Goal: Entertainment & Leisure: Consume media (video, audio)

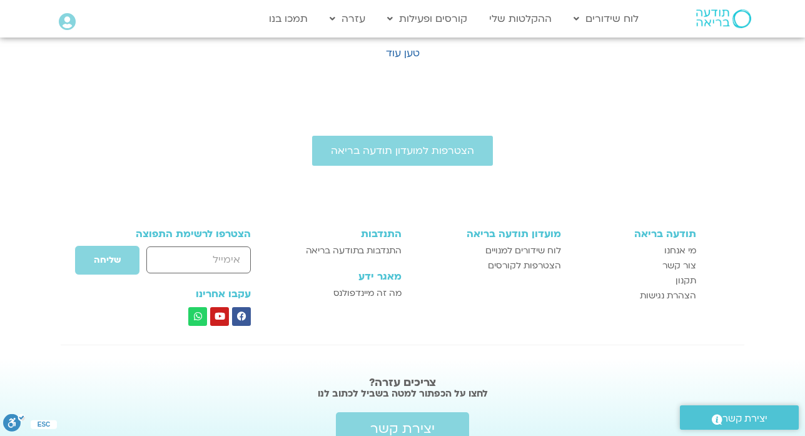
scroll to position [942, 0]
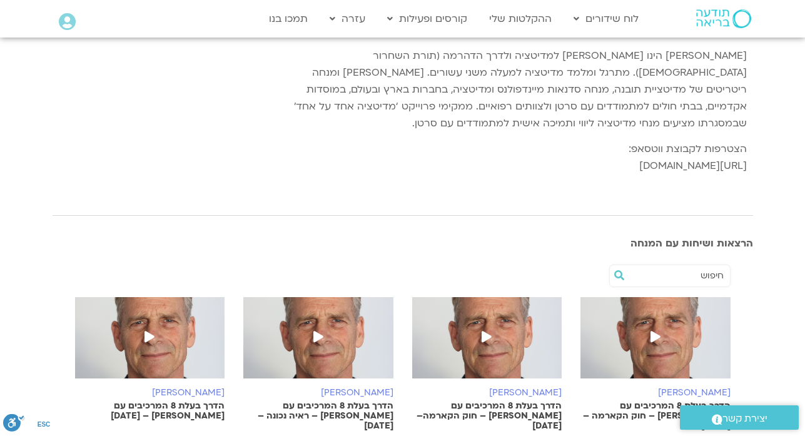
scroll to position [826, 0]
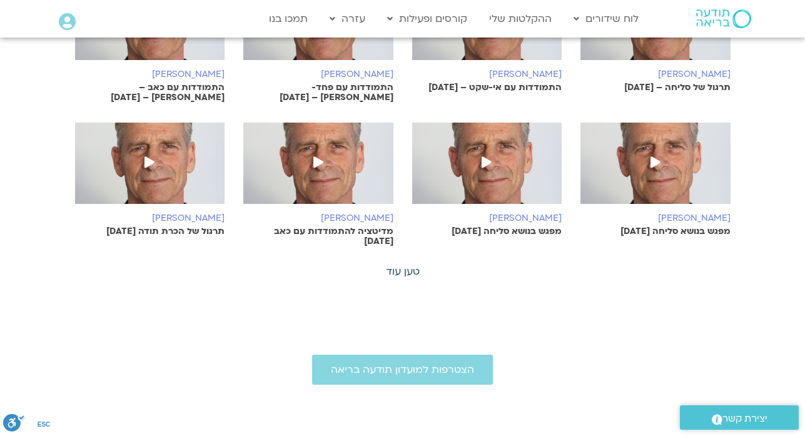
click at [400, 265] on link "טען עוד" at bounding box center [403, 272] width 34 height 14
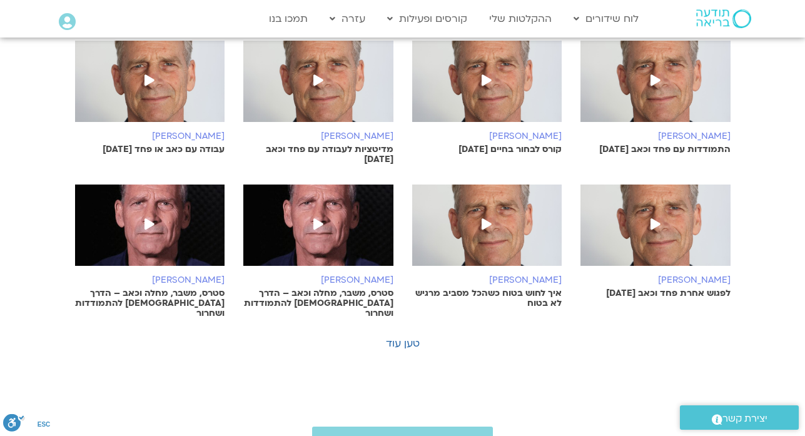
scroll to position [1326, 0]
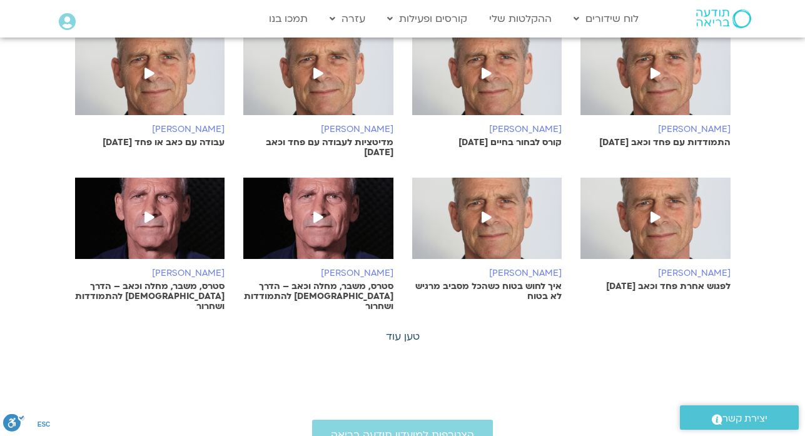
click at [408, 330] on link "טען עוד" at bounding box center [403, 337] width 34 height 14
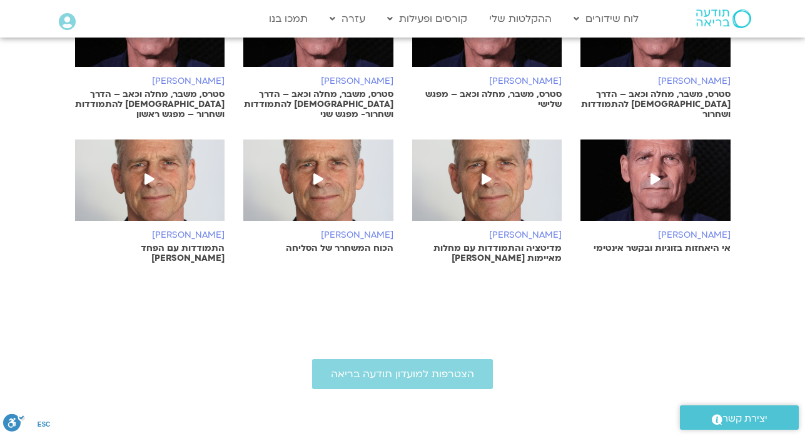
scroll to position [1827, 0]
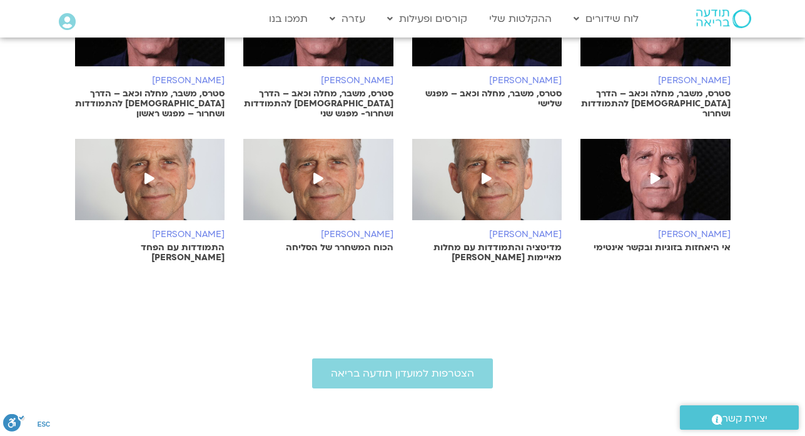
click at [322, 157] on img at bounding box center [318, 186] width 150 height 94
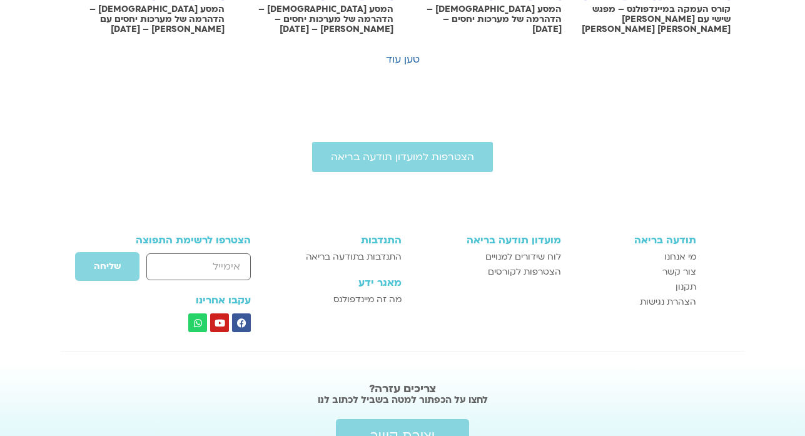
scroll to position [1025, 0]
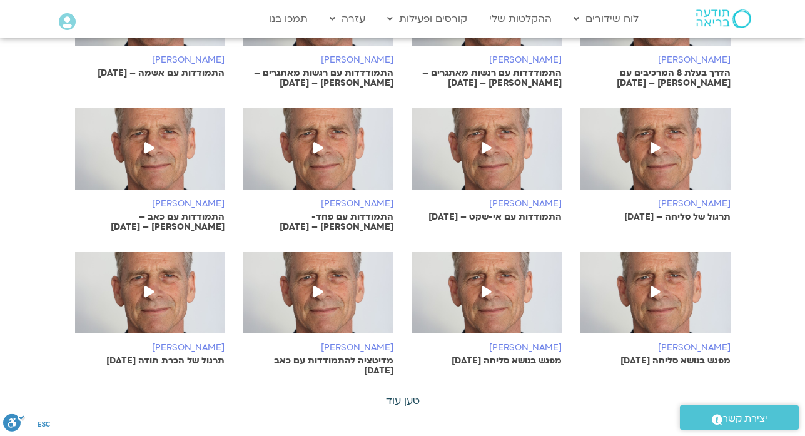
click at [398, 394] on link "טען עוד" at bounding box center [403, 401] width 34 height 14
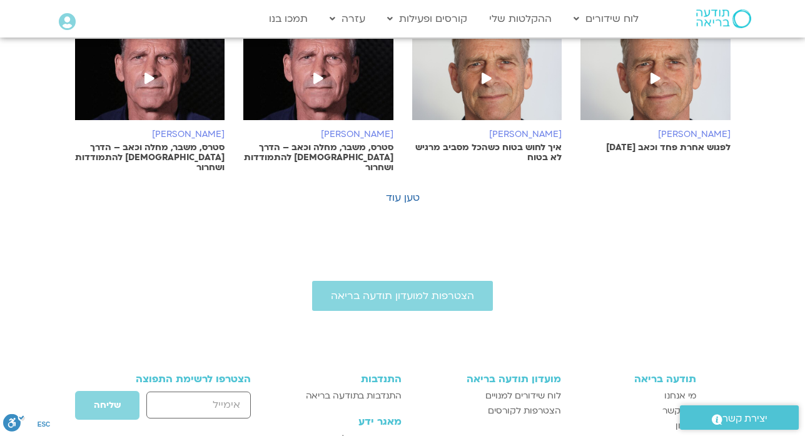
scroll to position [1507, 0]
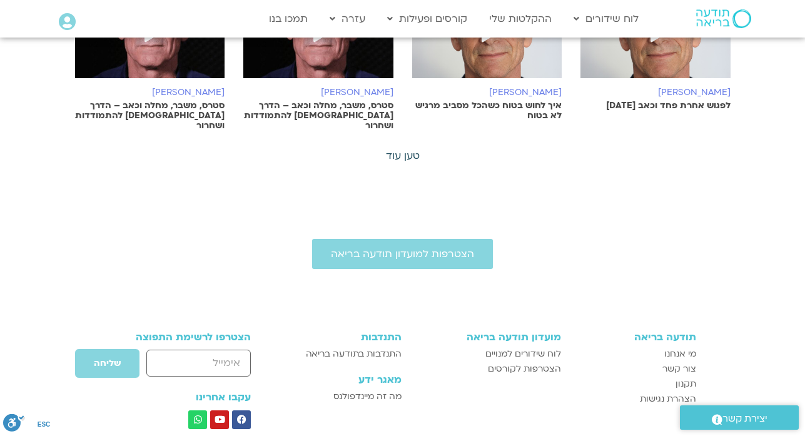
click at [393, 149] on link "טען עוד" at bounding box center [403, 156] width 34 height 14
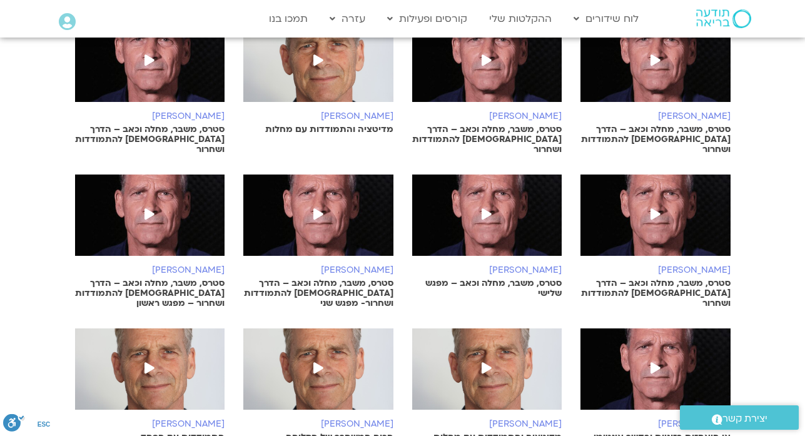
scroll to position [1607, 0]
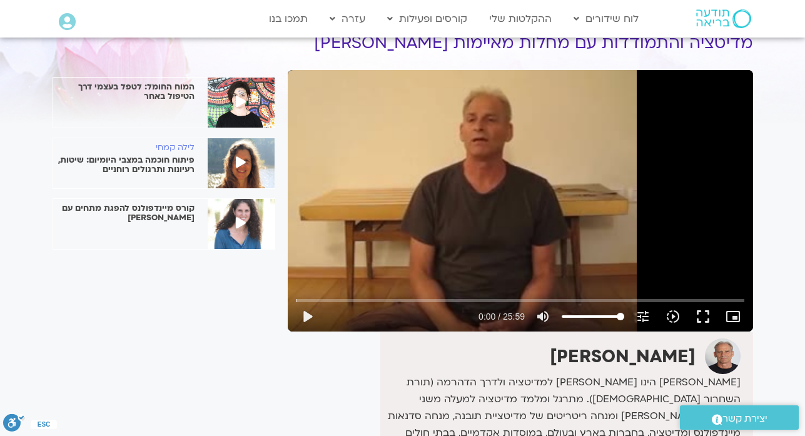
scroll to position [41, 0]
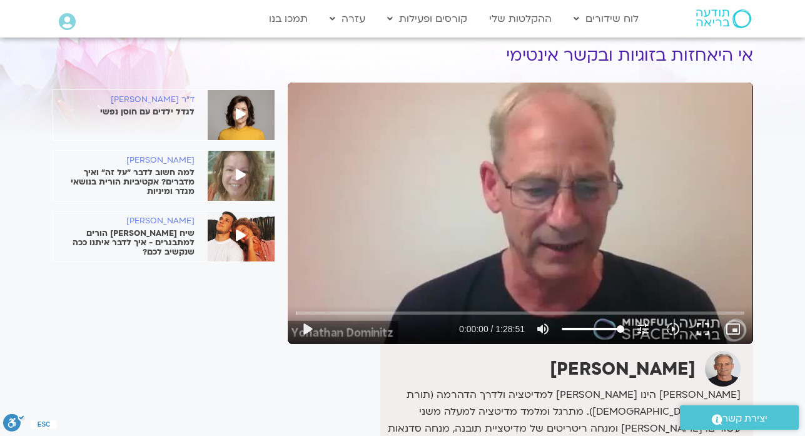
scroll to position [43, 0]
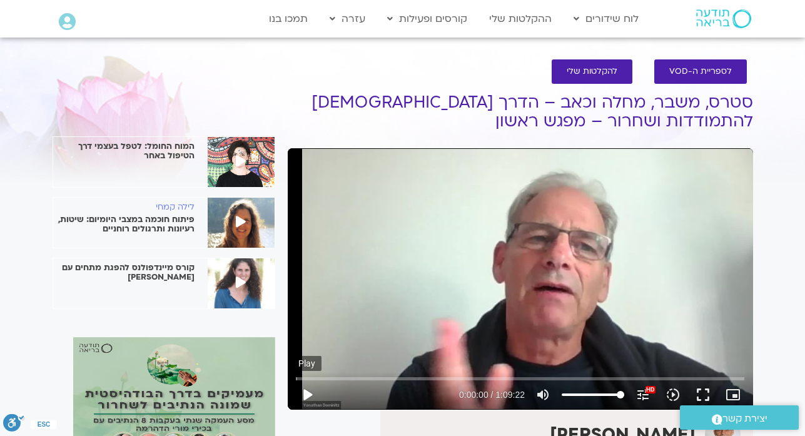
click at [307, 397] on button "play_arrow" at bounding box center [307, 395] width 30 height 30
type input "0.915546"
click at [303, 390] on button "pause" at bounding box center [307, 395] width 30 height 30
type input "49.365187"
